Goal: Transaction & Acquisition: Book appointment/travel/reservation

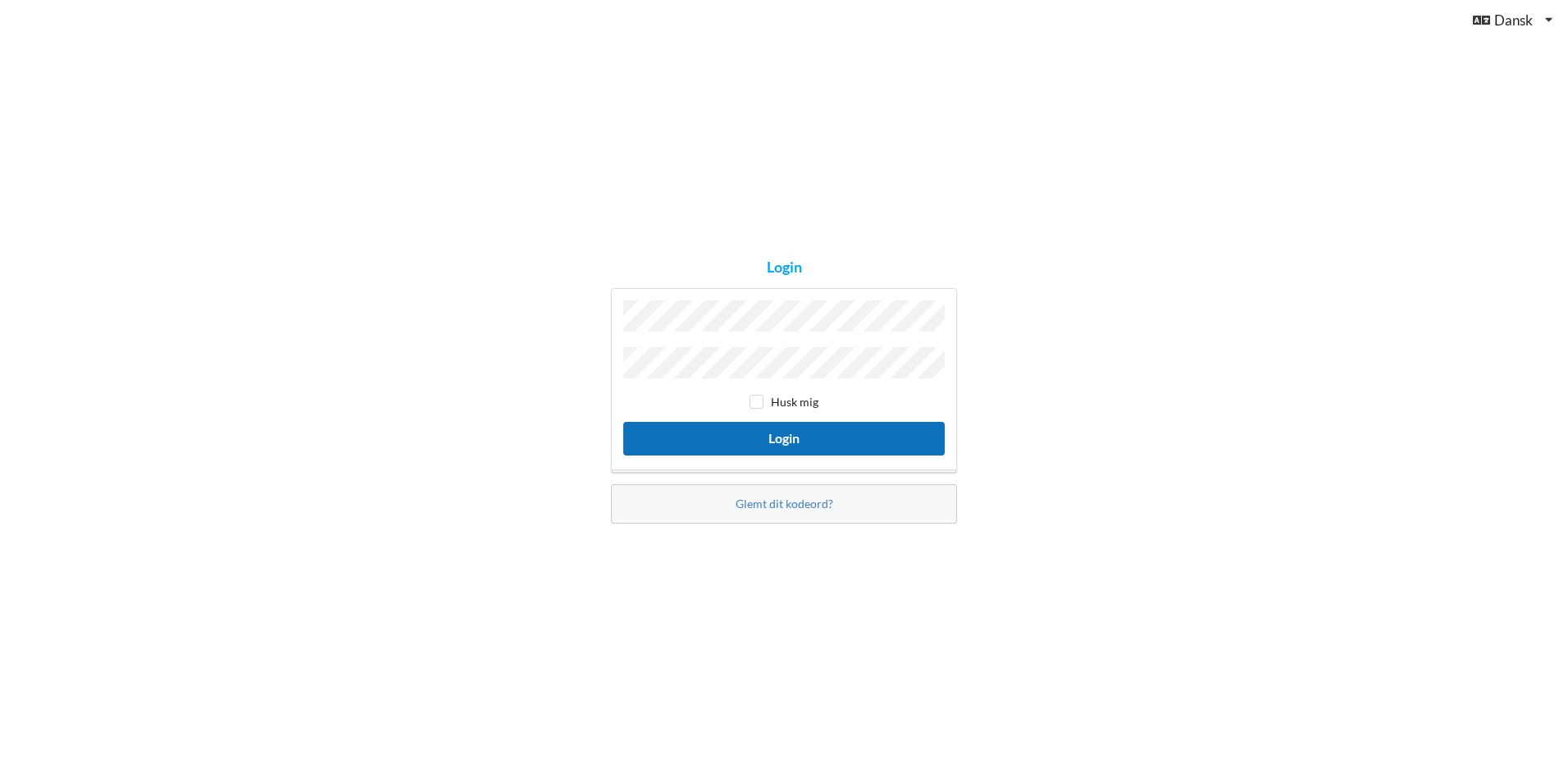
click at [808, 432] on button "Login" at bounding box center [784, 439] width 322 height 34
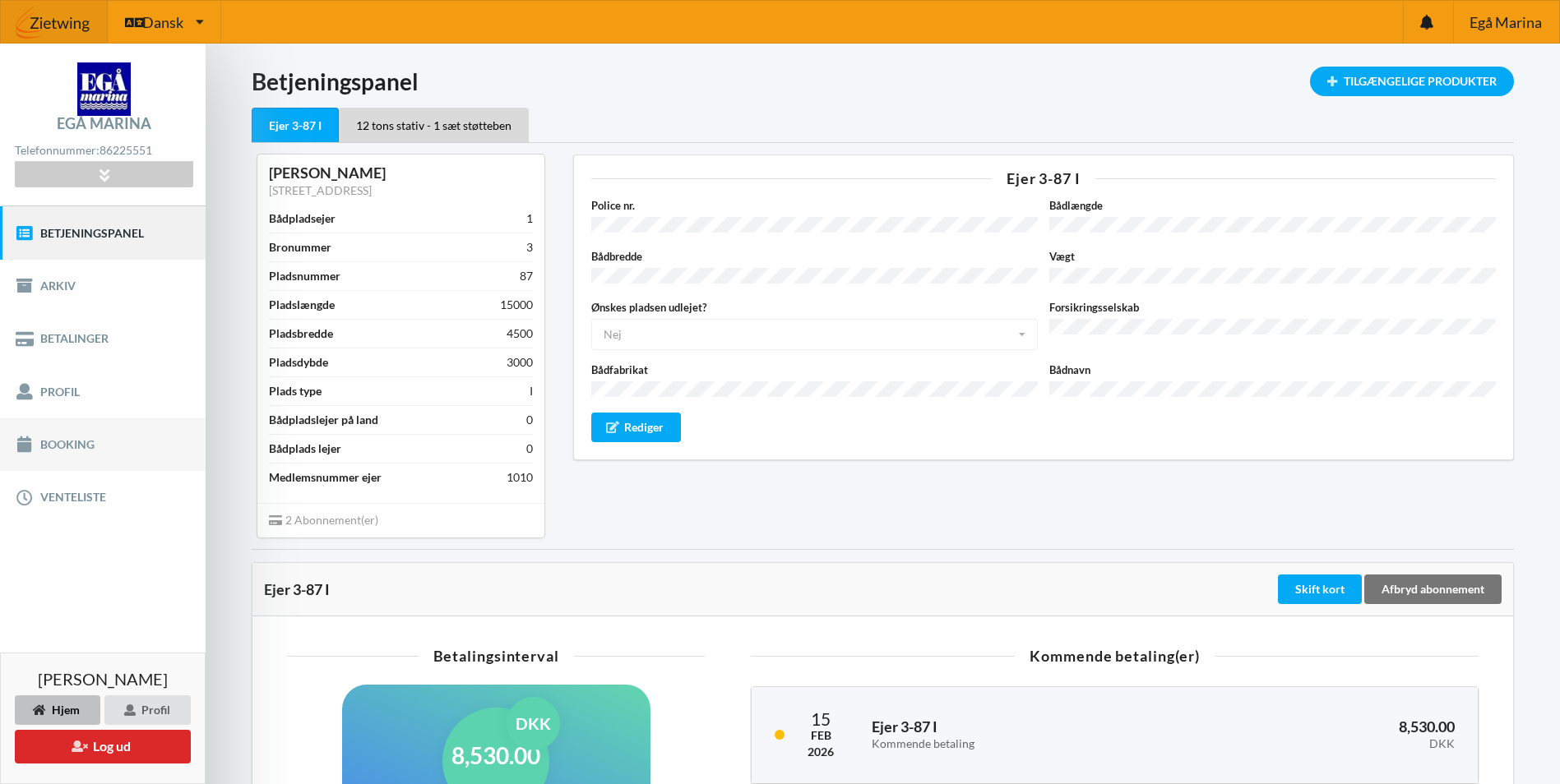
click at [123, 435] on link "Booking" at bounding box center [103, 444] width 206 height 53
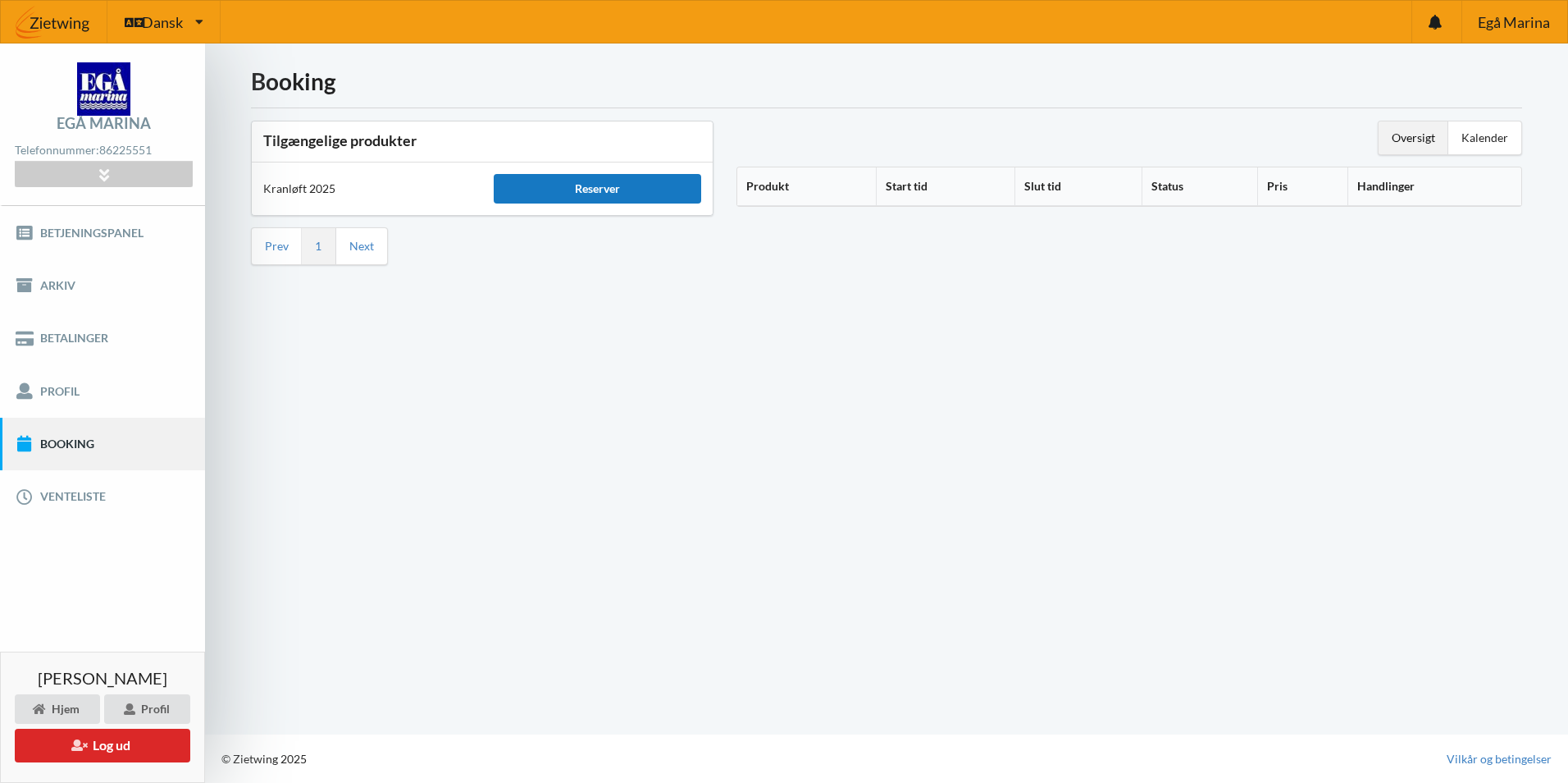
click at [597, 185] on div "Reserver" at bounding box center [597, 189] width 208 height 30
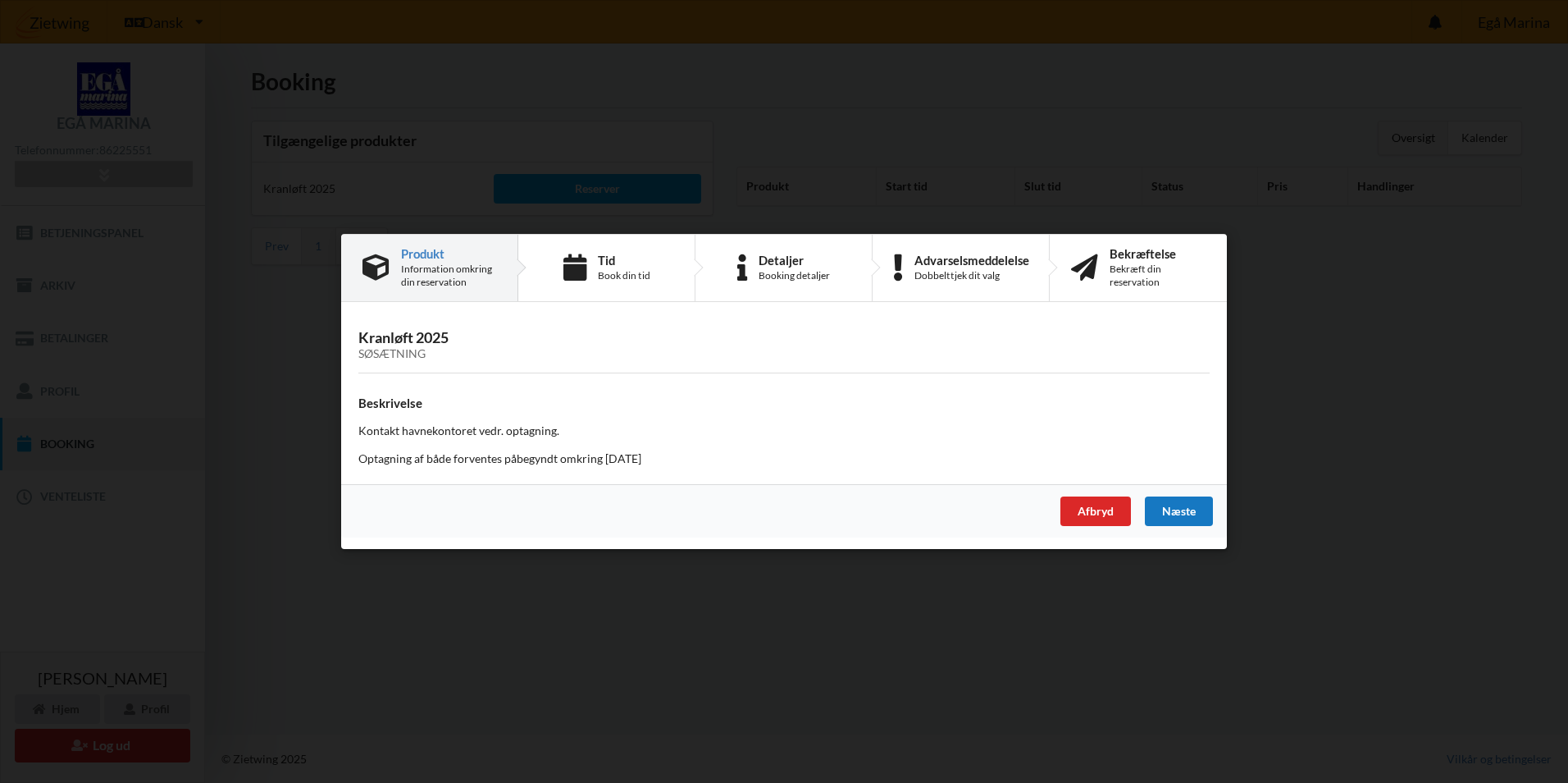
click at [1183, 514] on div "Næste" at bounding box center [1179, 512] width 69 height 30
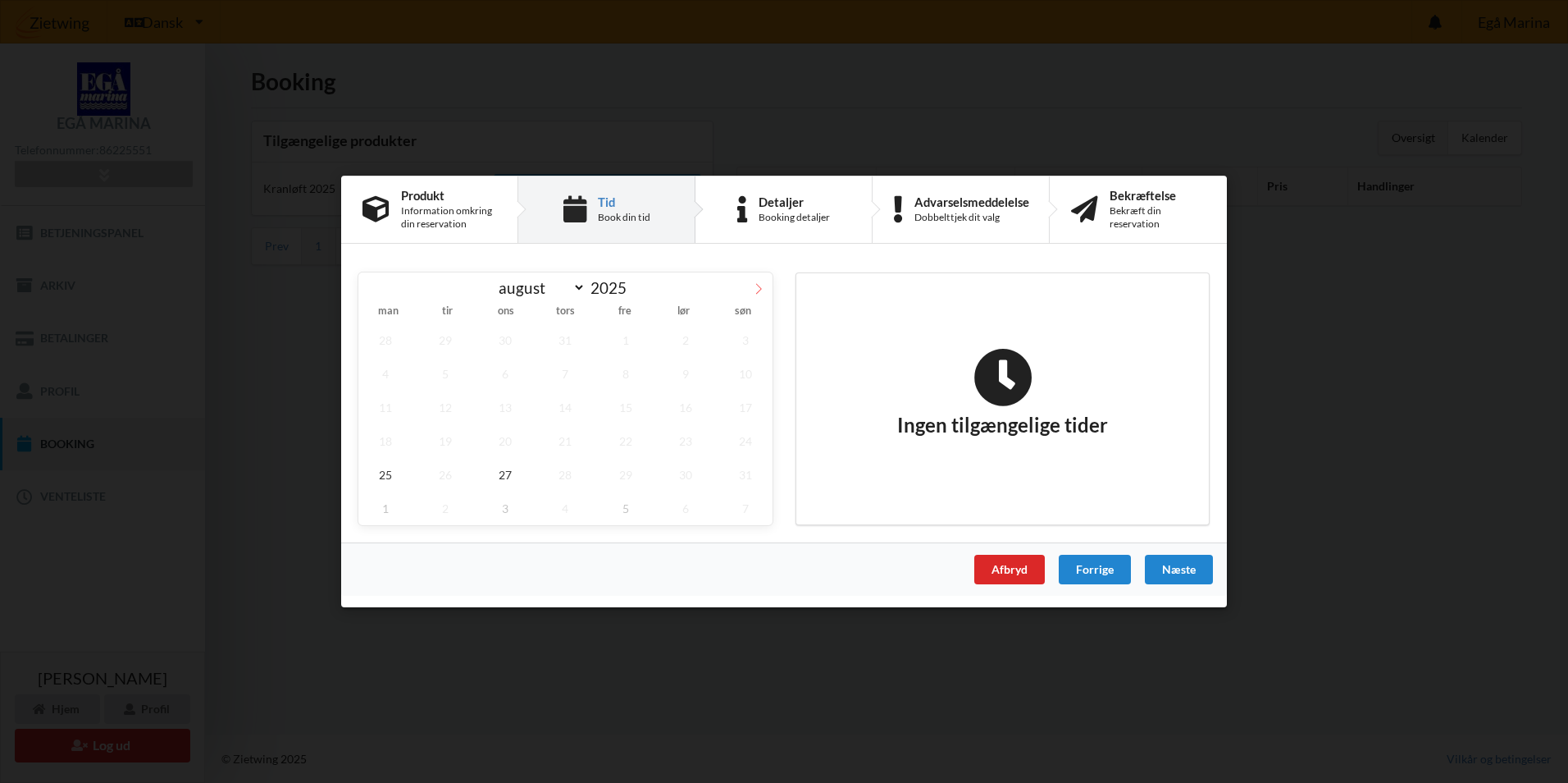
click at [758, 286] on icon at bounding box center [759, 289] width 12 height 12
click at [374, 285] on icon at bounding box center [372, 289] width 12 height 12
click at [765, 284] on span at bounding box center [759, 286] width 28 height 28
click at [372, 293] on icon at bounding box center [372, 289] width 12 height 12
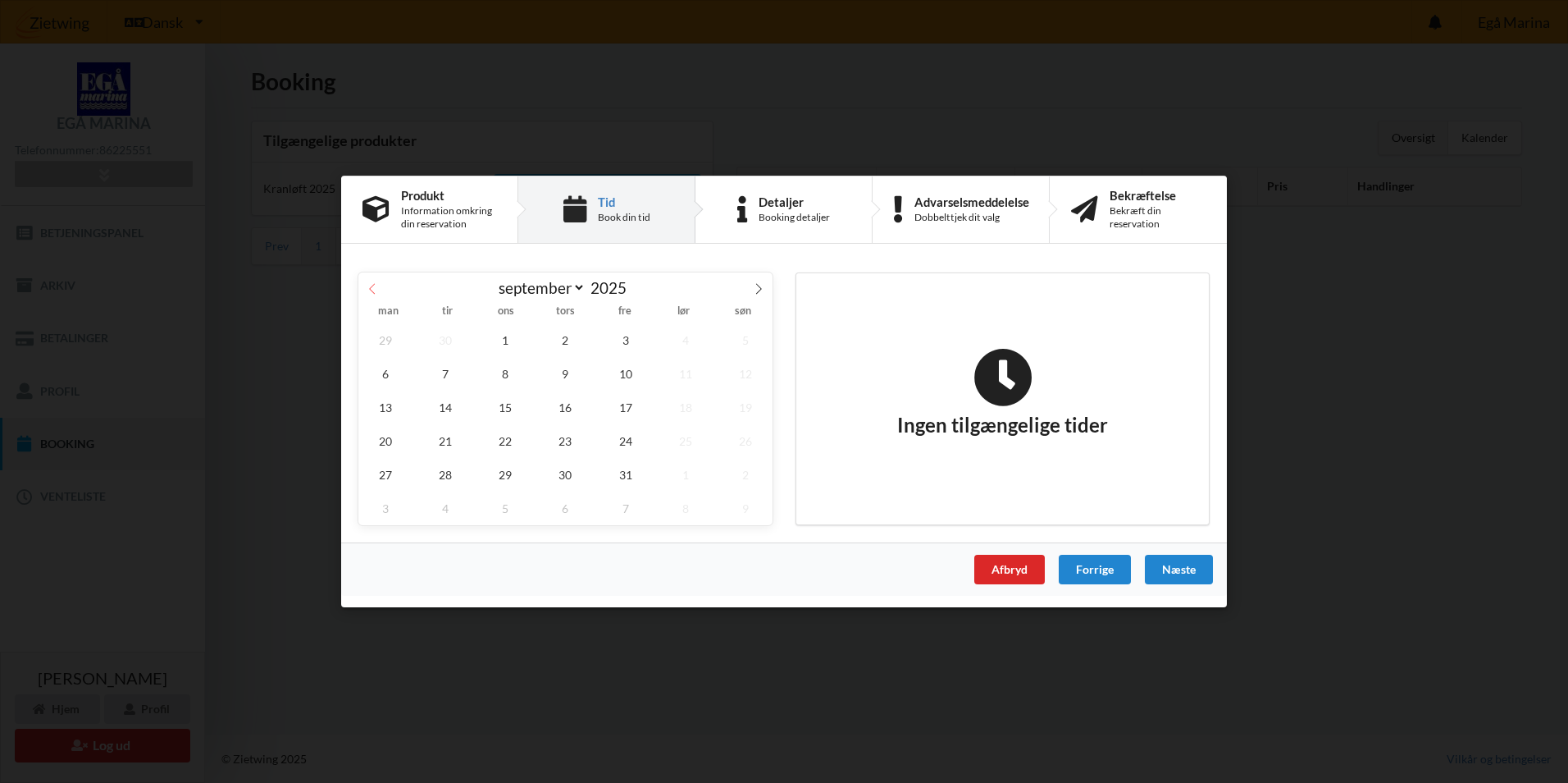
select select "8"
click at [621, 347] on span "5" at bounding box center [626, 340] width 55 height 34
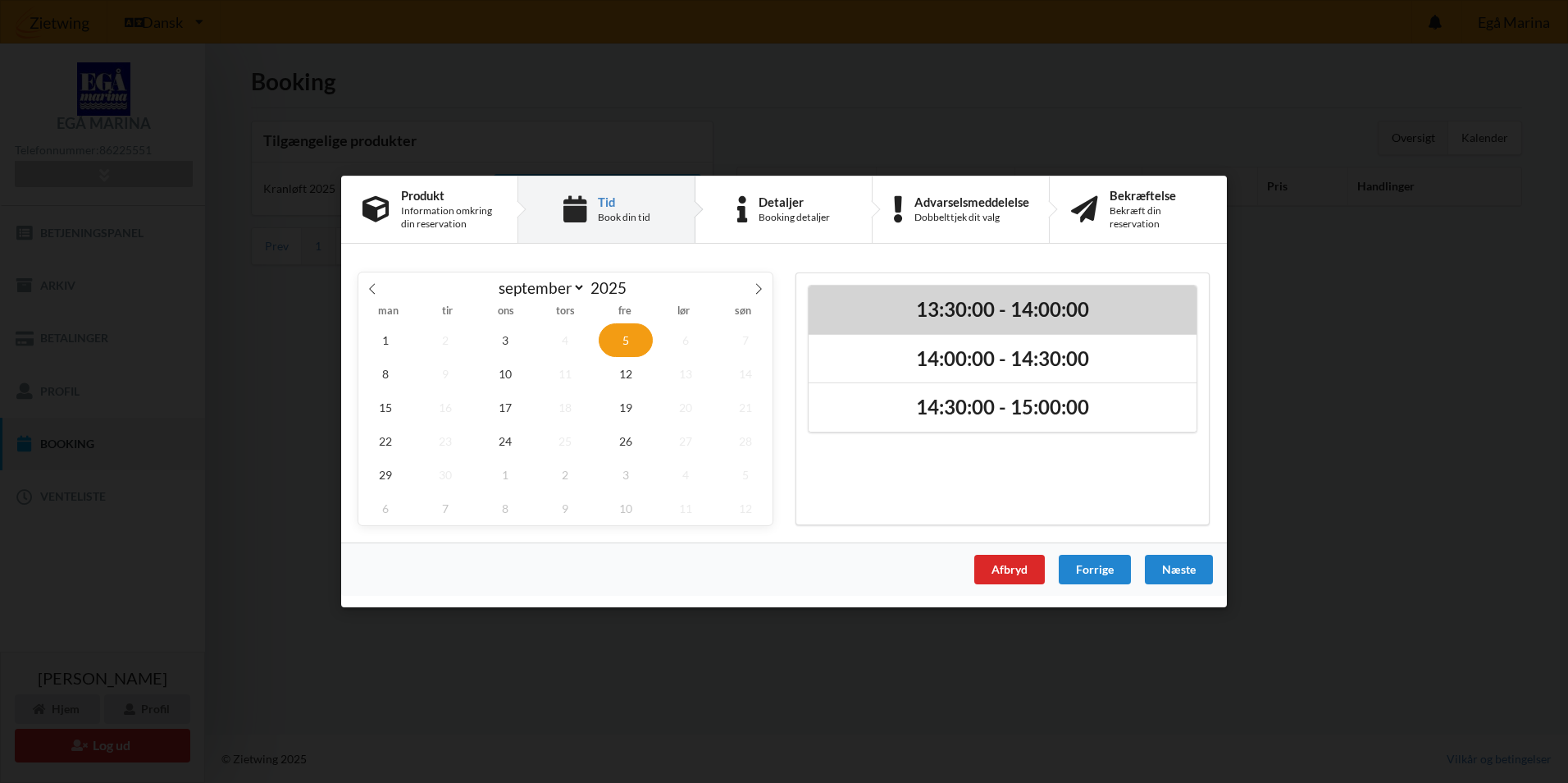
click at [887, 322] on h2 "13:30:00 - 14:00:00" at bounding box center [1003, 310] width 365 height 26
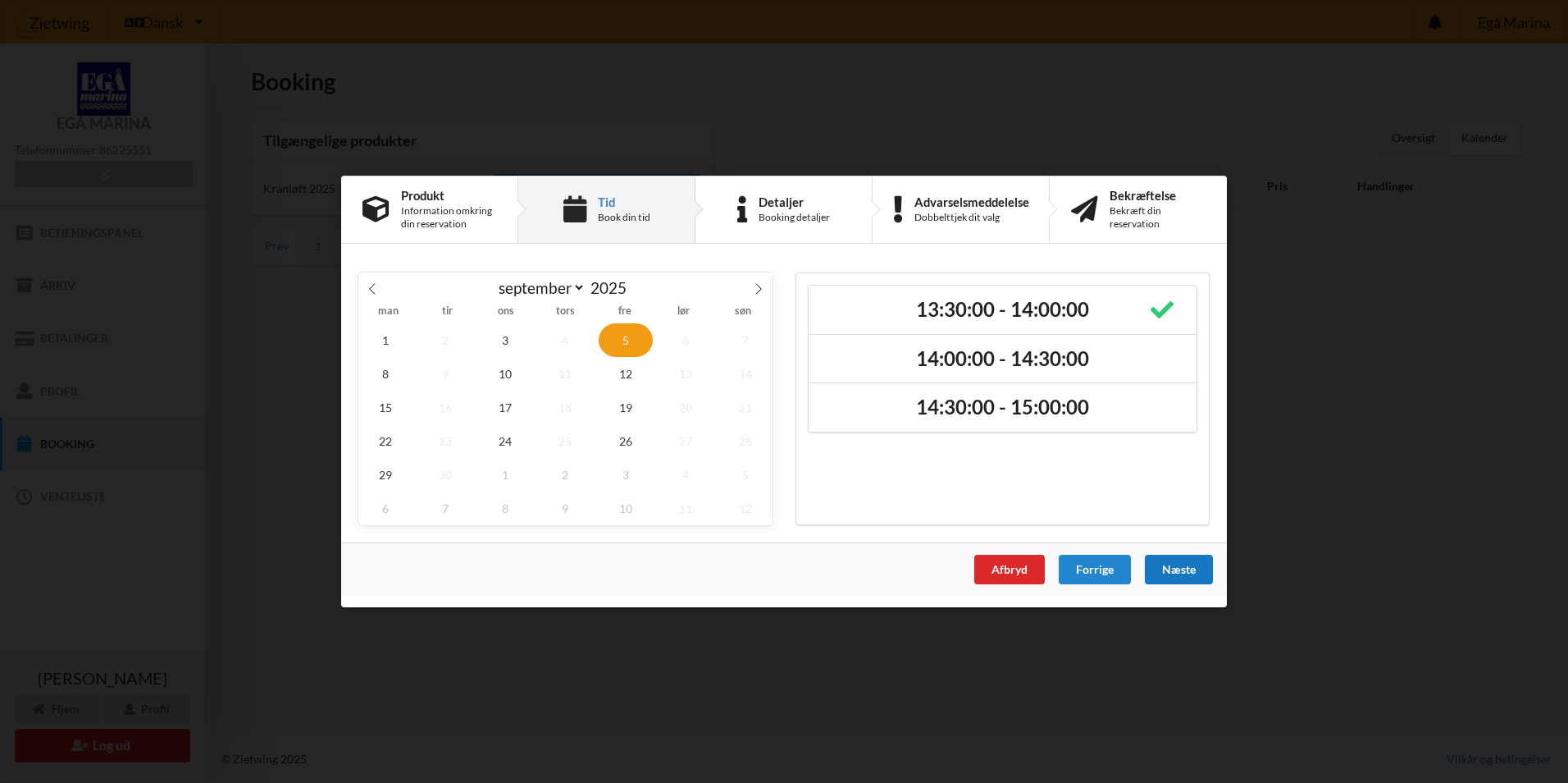
click at [1161, 572] on div "Næste" at bounding box center [1179, 569] width 69 height 30
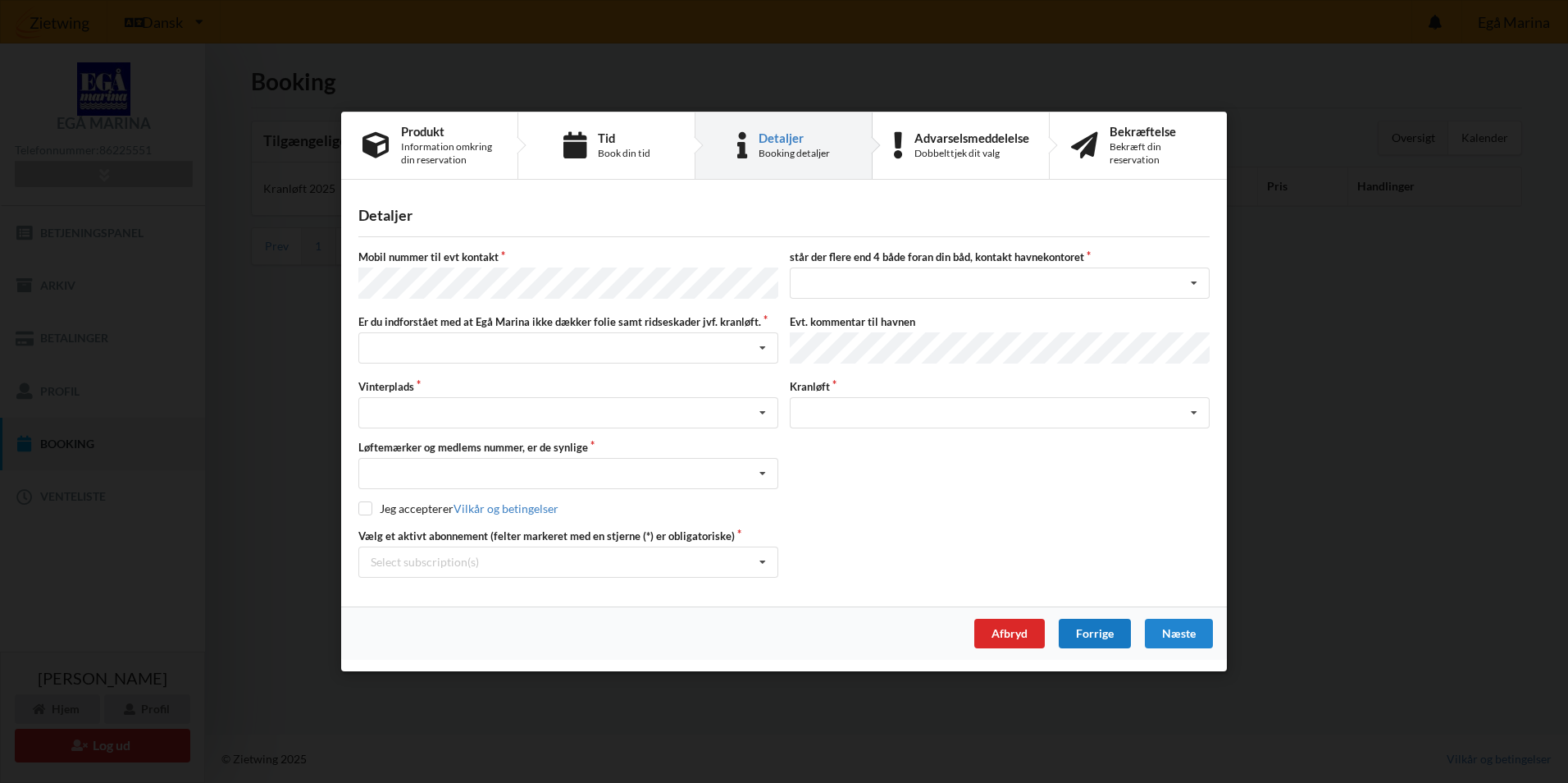
click at [1075, 635] on div "Forrige" at bounding box center [1094, 634] width 72 height 30
select select "8"
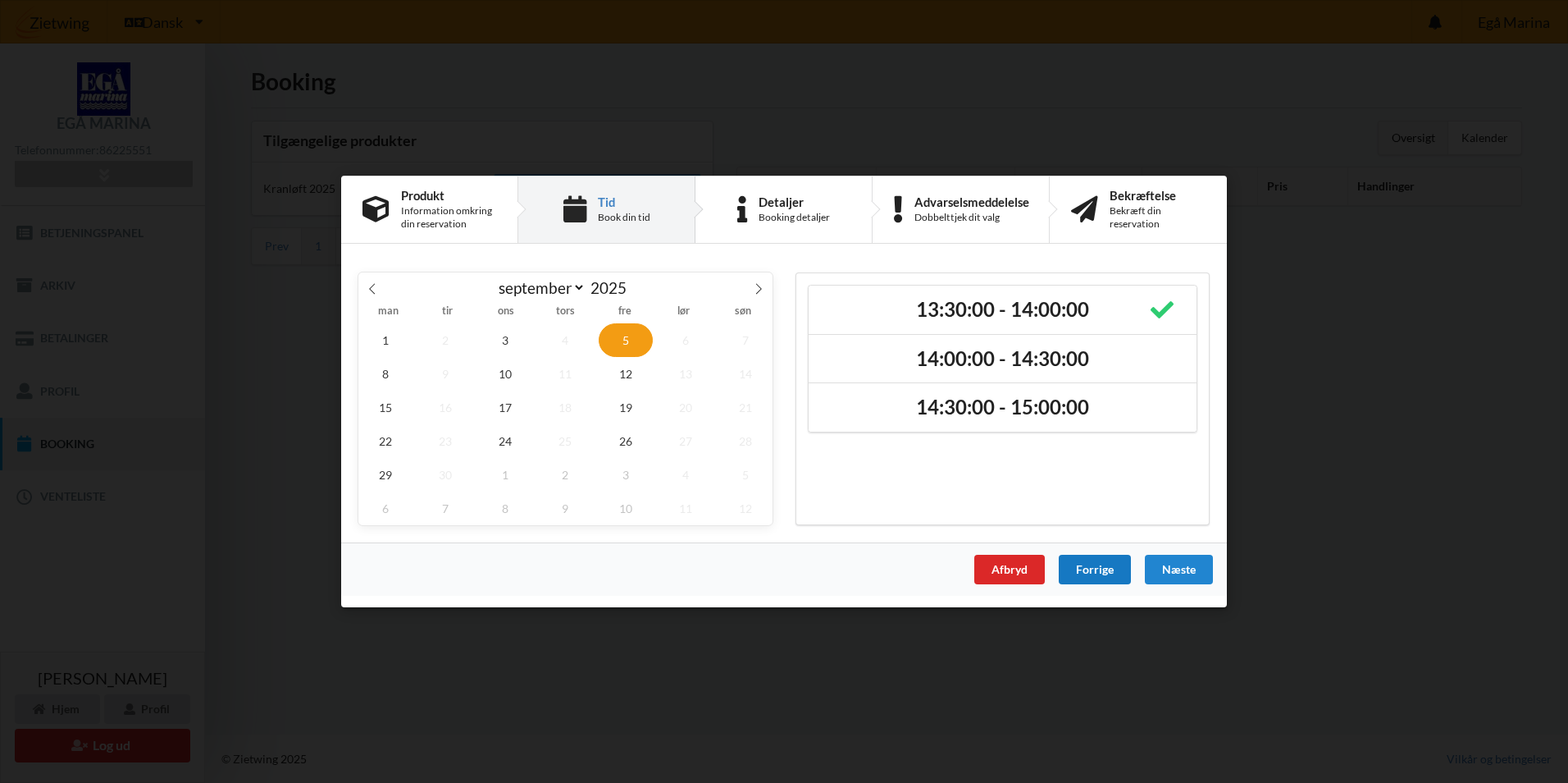
click at [1075, 635] on div "Er du sikker på du vil logge ud? Nej Ja Vilkår og betingelser Brugerbetingelser…" at bounding box center [784, 392] width 1568 height 783
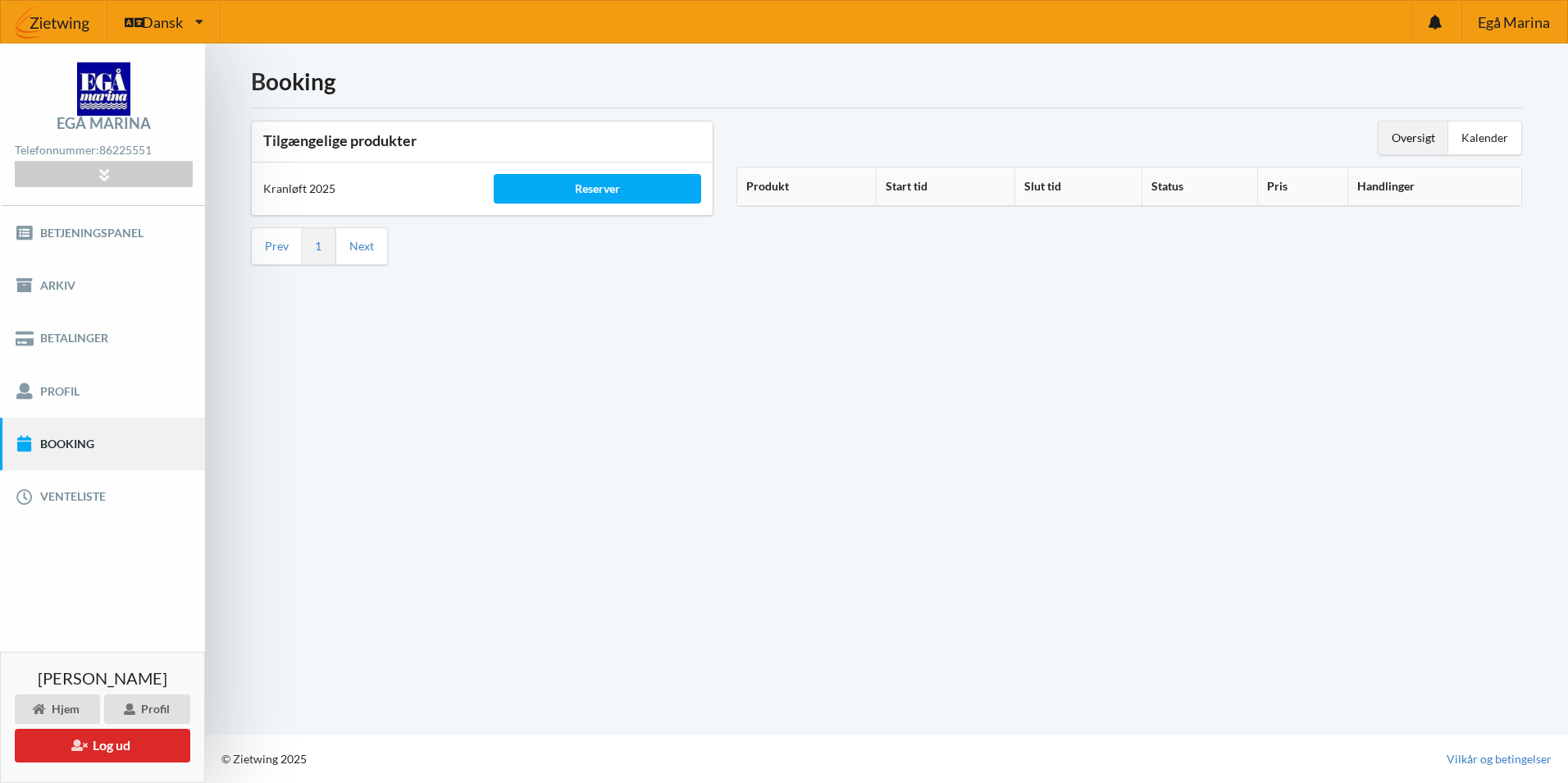
click at [91, 434] on link "Booking" at bounding box center [102, 443] width 206 height 53
click at [597, 187] on div "Reserver" at bounding box center [597, 189] width 208 height 30
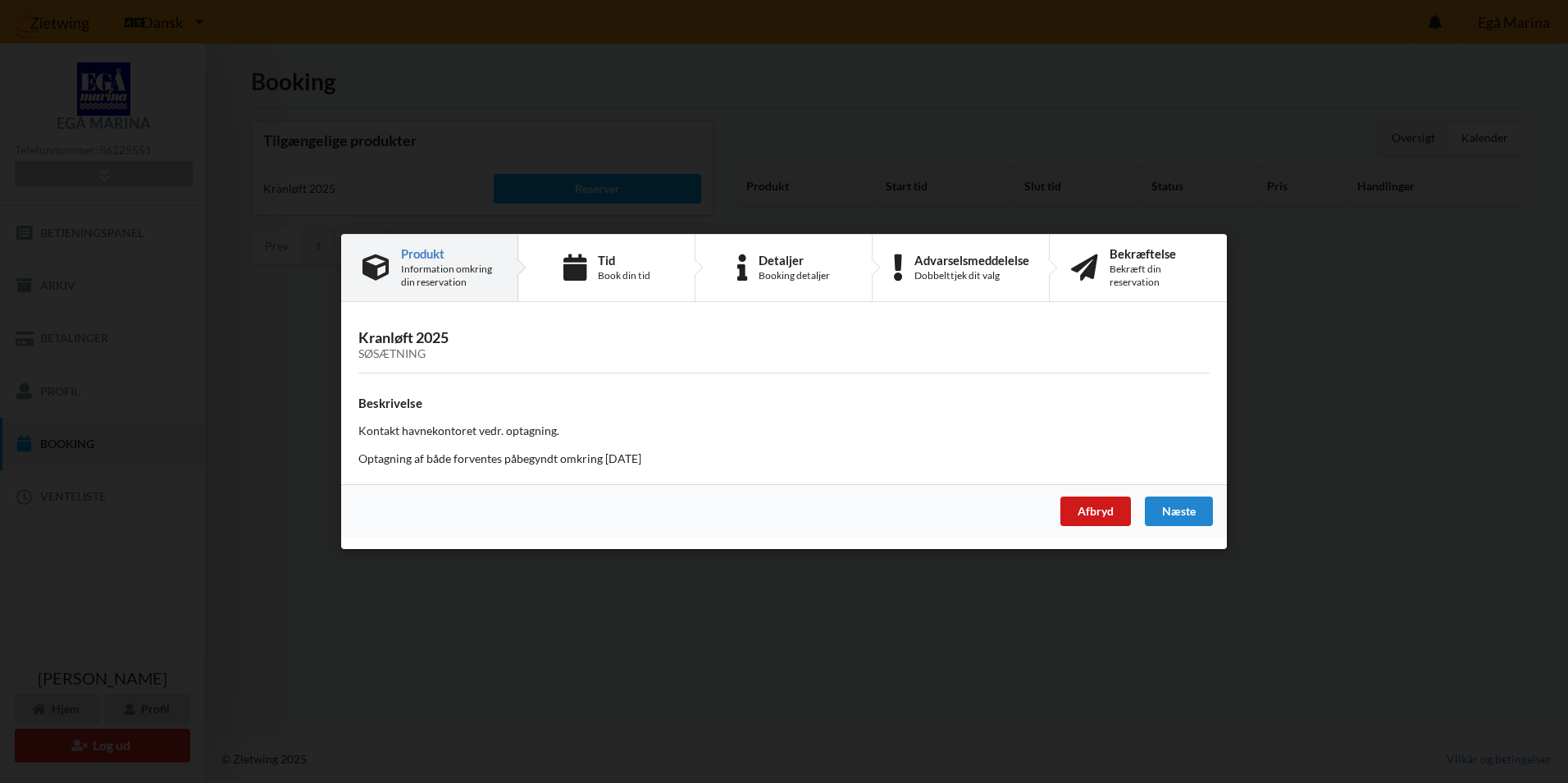
click at [1102, 511] on div "Afbryd" at bounding box center [1095, 512] width 71 height 30
